Goal: Information Seeking & Learning: Learn about a topic

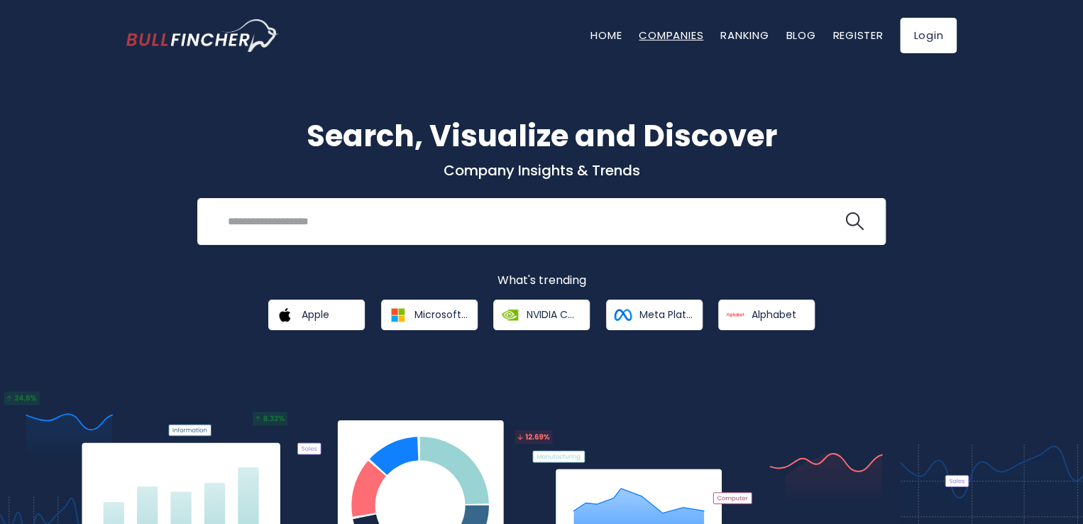
click at [661, 36] on link "Companies" at bounding box center [671, 35] width 65 height 15
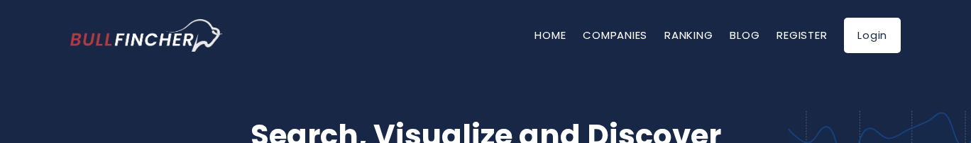
type input "***"
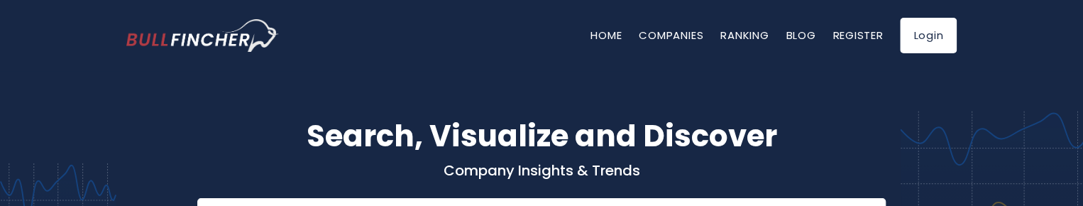
type input "***"
